Goal: Transaction & Acquisition: Purchase product/service

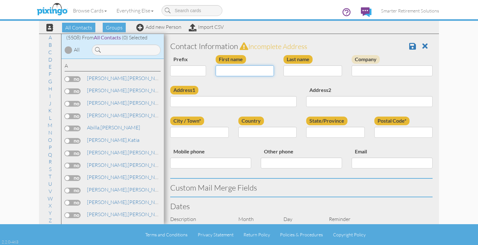
click at [232, 71] on input "First name" at bounding box center [245, 70] width 59 height 11
type input "[PERSON_NAME]"
type input "Brubacher"
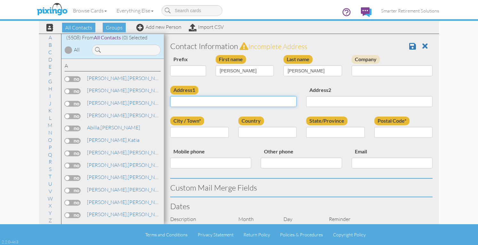
paste input "2347 Eagle Drive Loveland, Colorado 80537 United States"
type input "2347 Eagle Drive Loveland, Colorado 80537 United States"
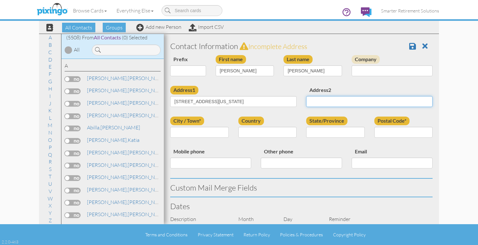
scroll to position [0, 0]
type input "Lovleand"
select select "object:178"
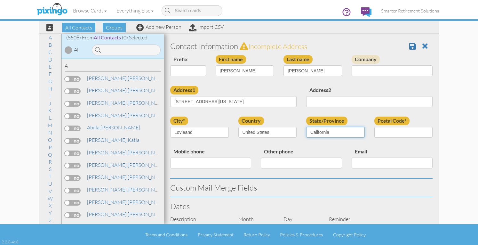
select select "object:17796"
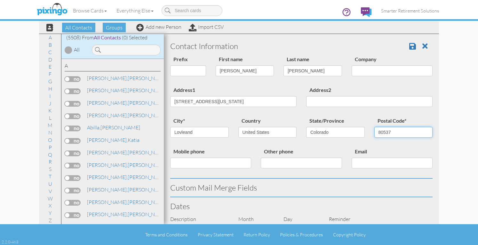
type input "80537"
click at [222, 100] on input "2347 Eagle Drive Loveland, Colorado 80537 United States" at bounding box center [233, 101] width 126 height 11
click at [306, 94] on div "Address1 2347 Eagle Drive Loveland, Colorado 80537 United States Address2" at bounding box center [301, 101] width 272 height 31
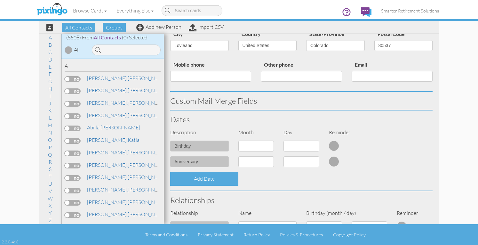
type input "[STREET_ADDRESS]"
click at [214, 191] on div "Relationships" at bounding box center [301, 200] width 272 height 18
click at [212, 209] on div "Relationship" at bounding box center [199, 212] width 68 height 7
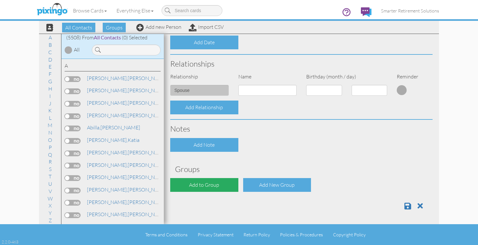
click at [198, 183] on div "Add to Group" at bounding box center [204, 185] width 68 height 14
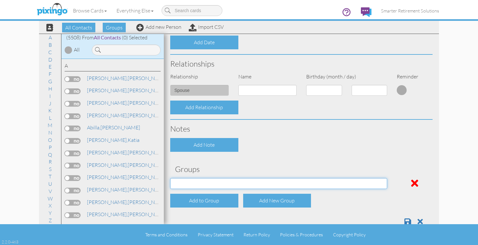
click at [198, 182] on select "04/22/2025 SMARTER FEDS OSD DMEA California 06/25/2025 BOP Onsite 08/12 Puerto …" at bounding box center [278, 183] width 217 height 11
select select "object:17912"
click at [170, 178] on select "04/22/2025 SMARTER FEDS OSD DMEA California 06/25/2025 BOP Onsite 08/12 Puerto …" at bounding box center [278, 183] width 217 height 11
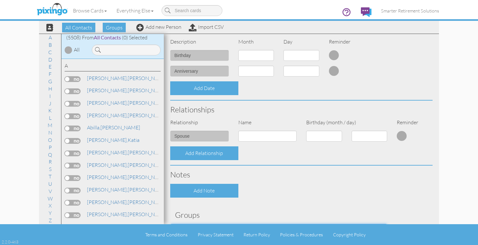
scroll to position [239, 0]
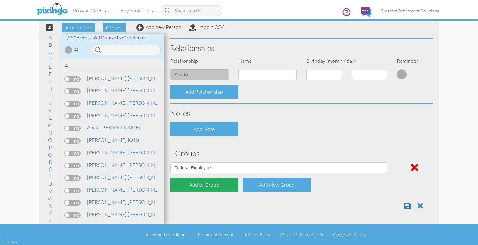
click at [218, 182] on div "Add to Group" at bounding box center [204, 185] width 68 height 14
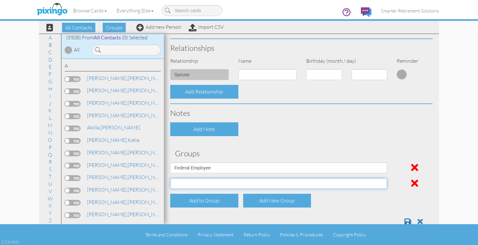
click at [218, 183] on select "04/22/2025 SMARTER FEDS OSD DMEA California 06/25/2025 BOP Onsite 08/12 Puerto …" at bounding box center [278, 183] width 217 height 11
select select "object:17860"
click at [170, 178] on select "04/22/2025 SMARTER FEDS OSD DMEA California 06/25/2025 BOP Onsite 08/12 Puerto …" at bounding box center [278, 183] width 217 height 11
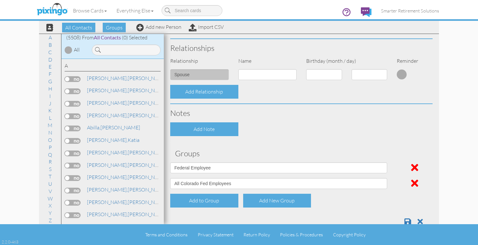
click at [365, 145] on div "Contact Information Prefix Dr. Mr. Mrs. First name Abigail Last name Brubacher …" at bounding box center [301, 14] width 262 height 432
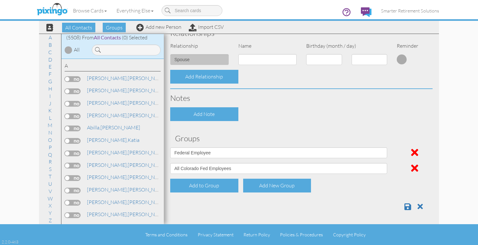
scroll to position [254, 0]
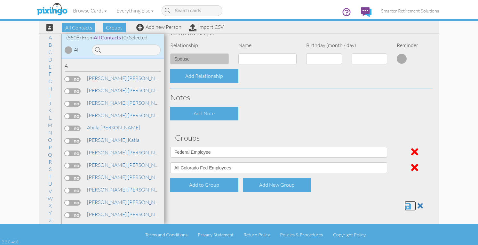
click at [405, 206] on span at bounding box center [408, 206] width 7 height 8
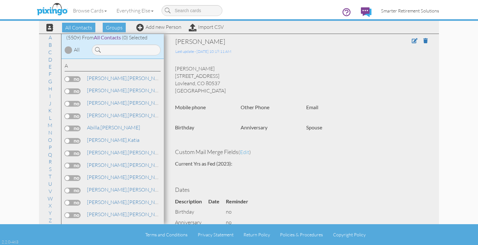
click at [413, 13] on span "Smarter Retirement Solutions" at bounding box center [410, 10] width 58 height 5
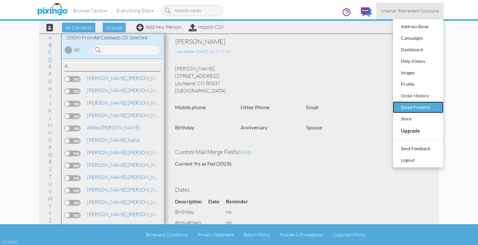
click at [415, 105] on div "Saved Projects" at bounding box center [418, 107] width 38 height 10
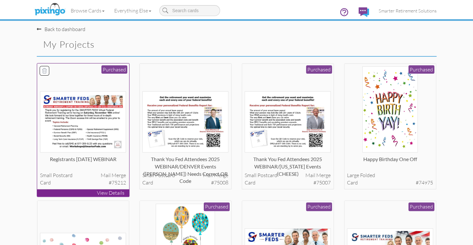
click at [108, 114] on img at bounding box center [83, 121] width 86 height 61
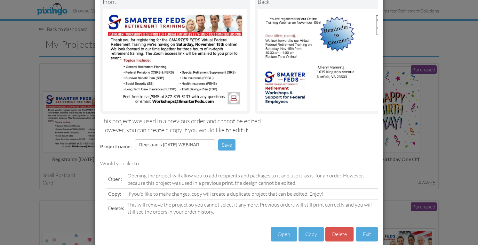
scroll to position [59, 0]
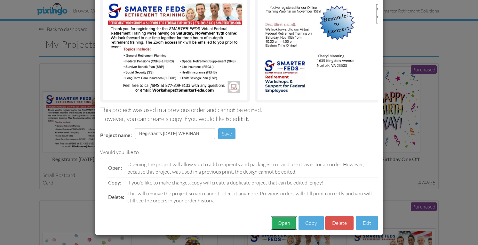
click at [271, 221] on button "Open" at bounding box center [284, 223] width 26 height 14
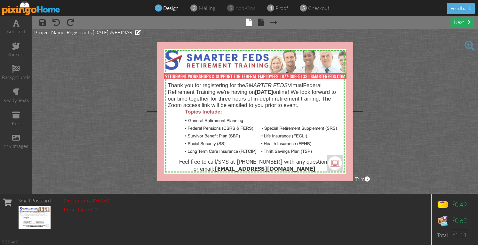
click at [462, 24] on div "next" at bounding box center [462, 22] width 23 height 11
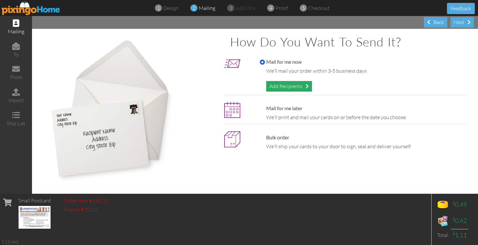
click at [303, 85] on div "Add Recipients" at bounding box center [289, 86] width 46 height 11
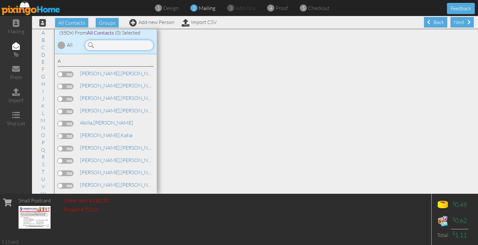
click at [131, 44] on input at bounding box center [119, 45] width 69 height 11
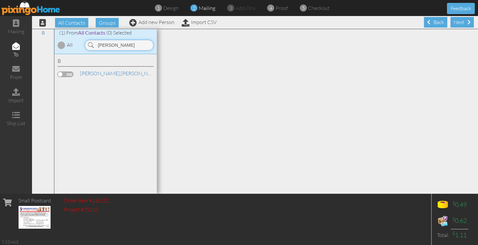
type input "[PERSON_NAME]"
click at [70, 74] on label at bounding box center [66, 74] width 16 height 6
click at [0, 0] on input "checkbox" at bounding box center [0, 0] width 0 height 0
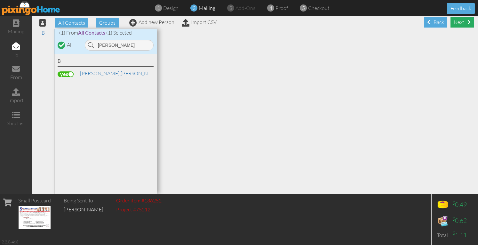
click at [454, 21] on div "Next" at bounding box center [462, 22] width 23 height 11
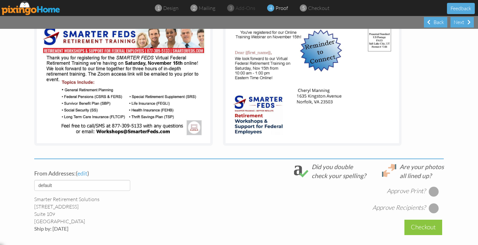
scroll to position [128, 0]
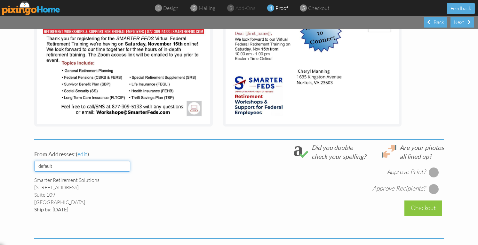
click at [124, 165] on select "default HOME DENVER Team AUSTIN Team COL SPGS team ORLANDO Team Replica Wealth …" at bounding box center [82, 166] width 96 height 11
select select "object:29984"
click at [34, 161] on select "default HOME DENVER Team AUSTIN Team COL SPGS team ORLANDO Team Replica Wealth …" at bounding box center [82, 166] width 96 height 11
click at [429, 174] on div at bounding box center [434, 172] width 10 height 10
click at [432, 189] on div at bounding box center [434, 189] width 10 height 10
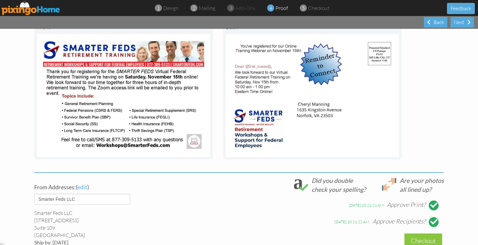
scroll to position [191, 0]
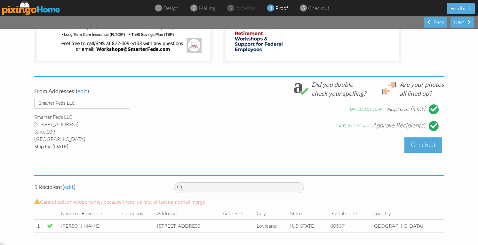
click at [411, 148] on div "Checkout" at bounding box center [424, 144] width 38 height 15
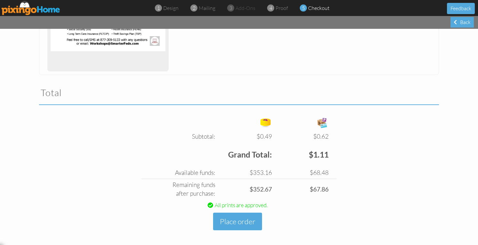
scroll to position [161, 0]
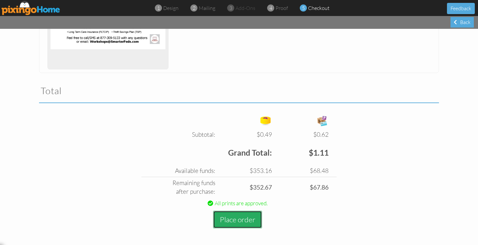
click at [238, 218] on button "Place order" at bounding box center [237, 220] width 49 height 18
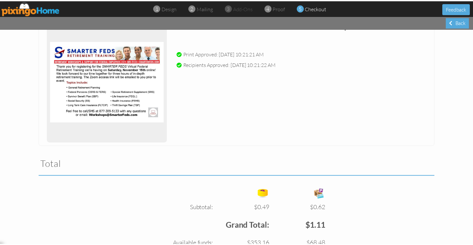
scroll to position [65, 0]
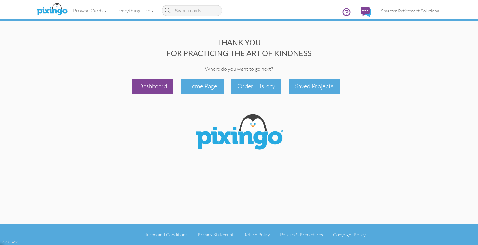
click at [147, 84] on div "Dashboard" at bounding box center [152, 86] width 41 height 15
